Goal: Use online tool/utility: Utilize a website feature to perform a specific function

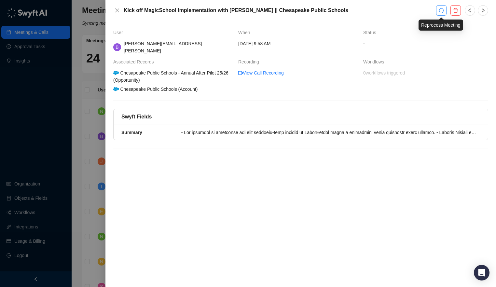
click at [440, 13] on button "button" at bounding box center [441, 10] width 10 height 10
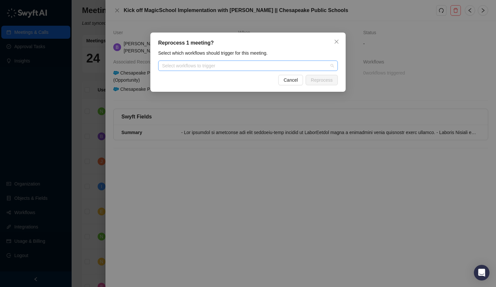
click at [293, 65] on div at bounding box center [245, 65] width 170 height 5
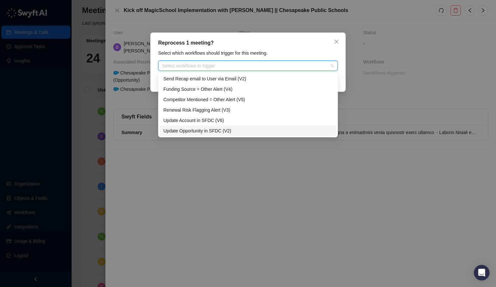
click at [249, 130] on div "Update Opportunity in SFDC (V2)" at bounding box center [247, 130] width 169 height 7
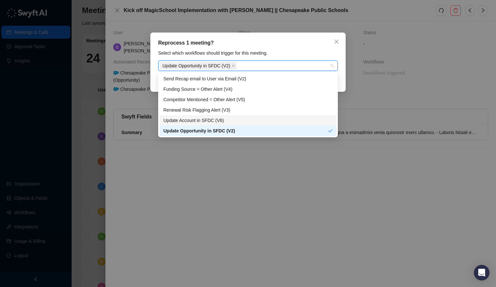
click at [239, 118] on div "Update Account in SFDC (V6)" at bounding box center [247, 120] width 169 height 7
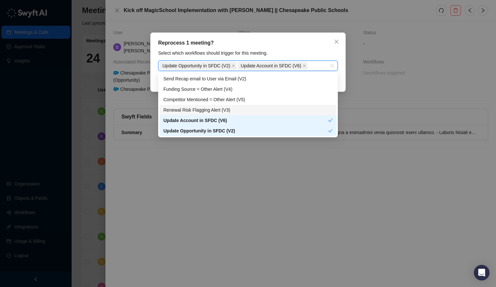
click at [235, 111] on div "Renewal Risk Flagging Alert (V3)" at bounding box center [247, 109] width 169 height 7
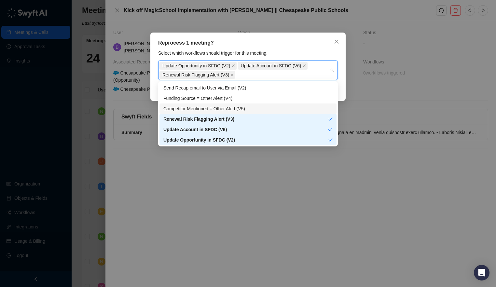
click at [228, 106] on div "Competitor Mentioned = Other Alert (V5)" at bounding box center [247, 108] width 169 height 7
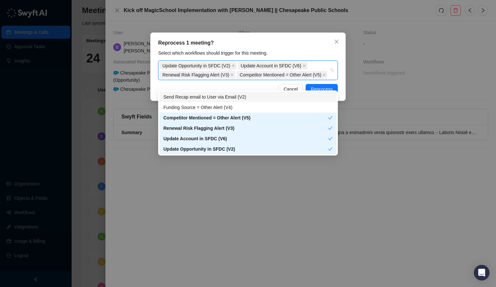
click at [226, 101] on div "Send Recap email to User via Email (V2)" at bounding box center [248, 97] width 177 height 10
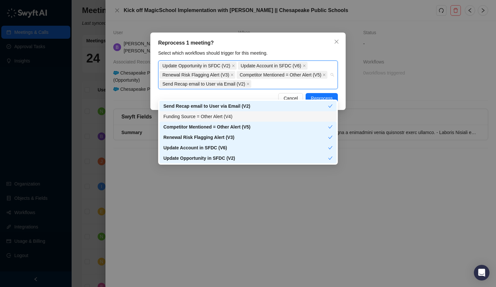
click at [217, 113] on div "Funding Source = Other Alert (V4)" at bounding box center [247, 116] width 169 height 7
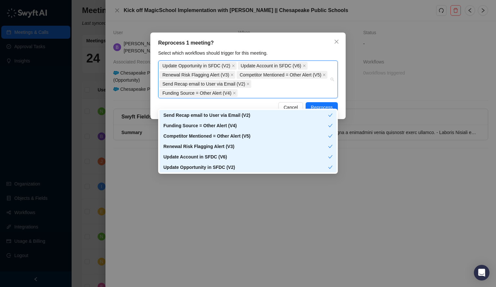
drag, startPoint x: 279, startPoint y: 44, endPoint x: 280, endPoint y: 49, distance: 6.0
click at [279, 44] on div "Reprocess 1 meeting?" at bounding box center [248, 43] width 180 height 8
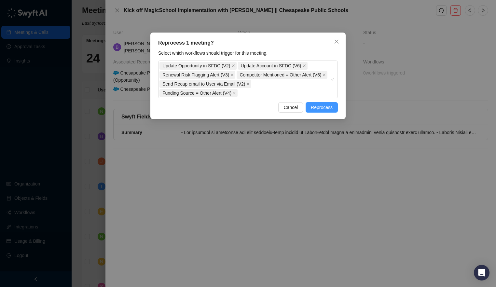
click at [320, 111] on span "Reprocess" at bounding box center [322, 107] width 22 height 7
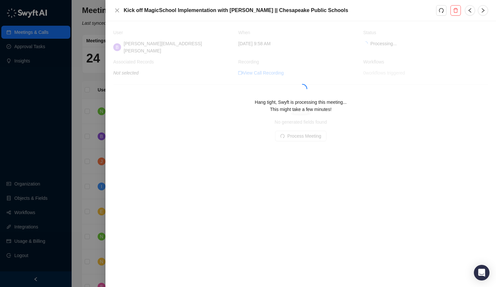
drag, startPoint x: 296, startPoint y: 99, endPoint x: 318, endPoint y: 89, distance: 24.9
click at [296, 100] on span "Hang tight, Swyft is processing this meeting... This might take a few minutes!" at bounding box center [301, 106] width 92 height 12
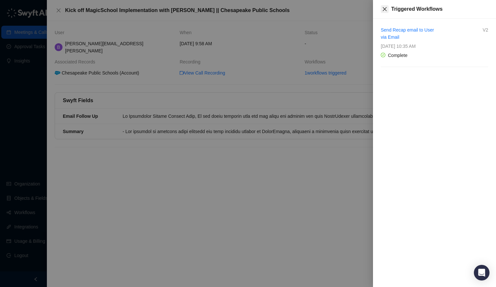
click at [385, 10] on icon "close" at bounding box center [384, 9] width 5 height 5
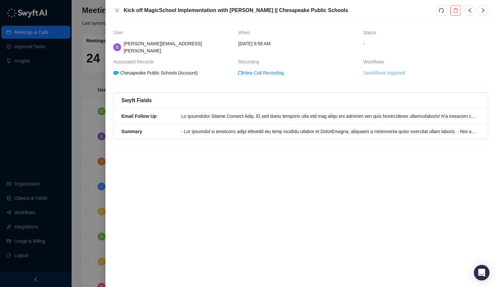
click at [380, 69] on link "1 workflows triggered" at bounding box center [384, 72] width 42 height 7
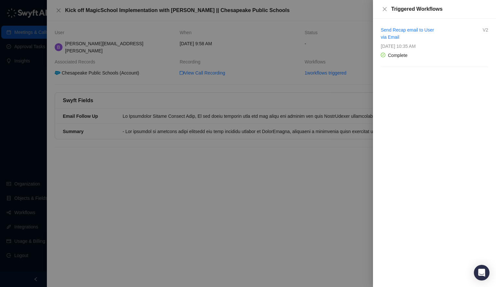
drag, startPoint x: 146, startPoint y: 99, endPoint x: 151, endPoint y: 98, distance: 5.7
click at [146, 99] on div at bounding box center [248, 143] width 496 height 287
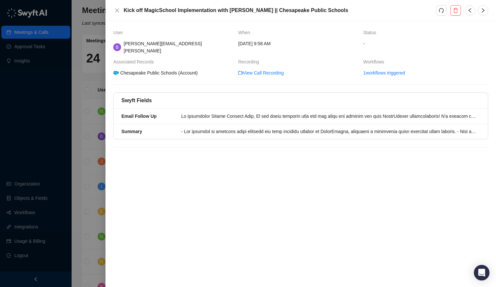
click at [147, 69] on div "Chesapeake Public Schools (Account)" at bounding box center [155, 72] width 87 height 7
click at [114, 7] on button "Close" at bounding box center [117, 11] width 8 height 8
click at [442, 11] on icon "redo" at bounding box center [441, 10] width 5 height 5
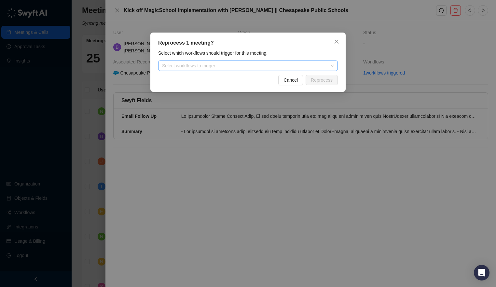
click at [263, 63] on div "Select workflows to trigger" at bounding box center [248, 66] width 180 height 10
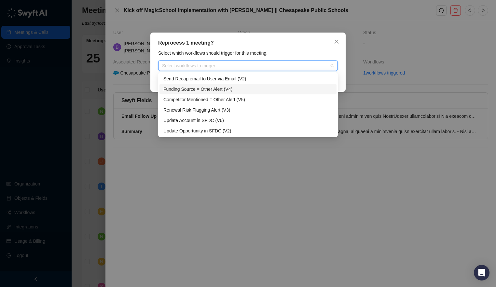
click at [216, 87] on div "Funding Source = Other Alert (V4)" at bounding box center [247, 89] width 169 height 7
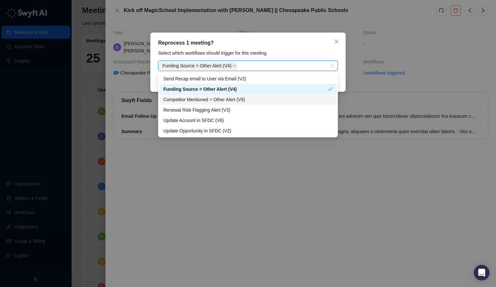
click at [208, 97] on div "Competitor Mentioned = Other Alert (V5)" at bounding box center [247, 99] width 169 height 7
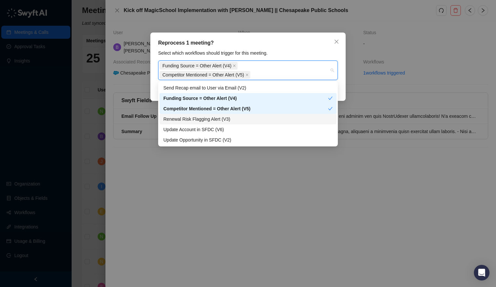
click at [203, 116] on div "Renewal Risk Flagging Alert (V3)" at bounding box center [247, 119] width 169 height 7
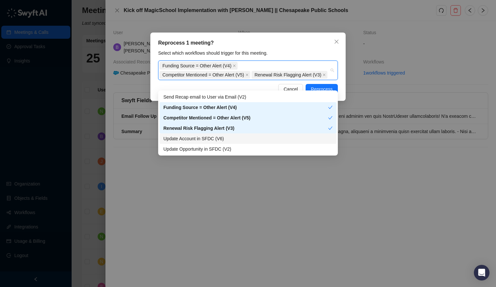
click at [202, 139] on div "Update Account in SFDC (V6)" at bounding box center [247, 138] width 169 height 7
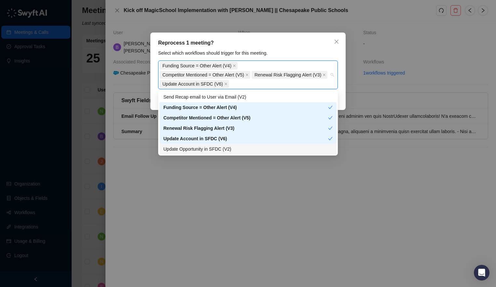
click at [202, 148] on div "Update Opportunity in SFDC (V2)" at bounding box center [247, 149] width 169 height 7
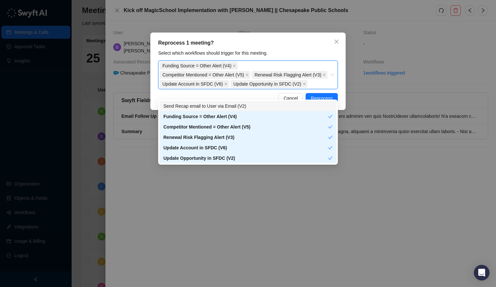
click at [312, 48] on div "Reprocess 1 meeting? Select which workflows should trigger for this meeting. Fu…" at bounding box center [247, 71] width 195 height 77
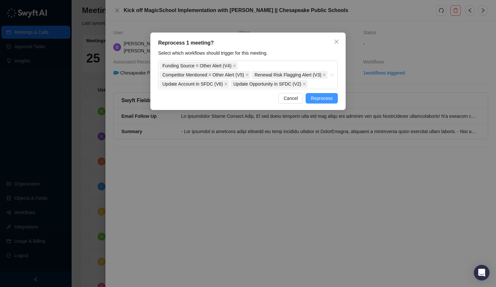
click at [329, 102] on span "Reprocess" at bounding box center [322, 98] width 22 height 7
